Goal: Find contact information: Obtain details needed to contact an individual or organization

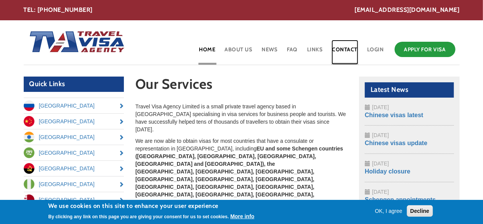
click at [339, 49] on link "Contact" at bounding box center [344, 52] width 27 height 25
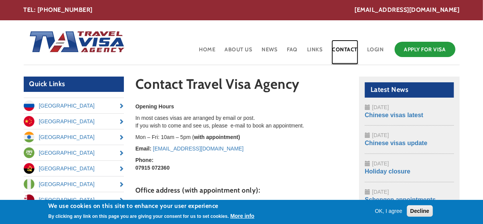
click at [337, 51] on link "Contact" at bounding box center [344, 52] width 27 height 25
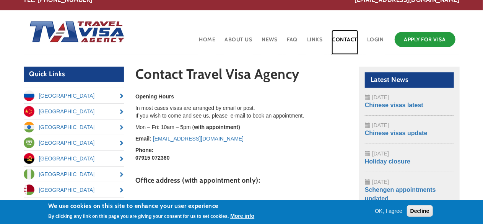
scroll to position [125, 0]
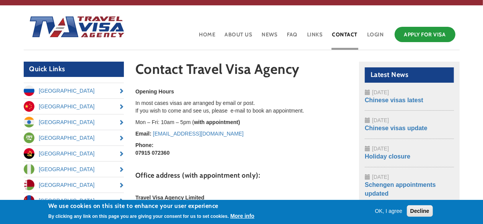
scroll to position [38, 0]
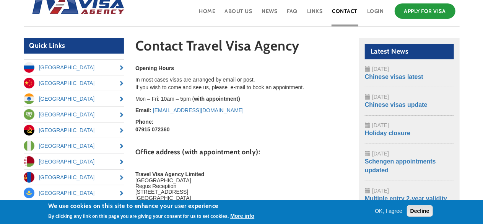
click at [418, 211] on button "Decline" at bounding box center [420, 210] width 26 height 11
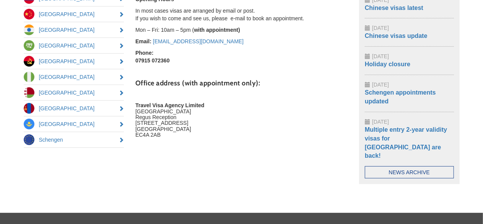
scroll to position [75, 0]
